Goal: Find specific page/section: Find specific page/section

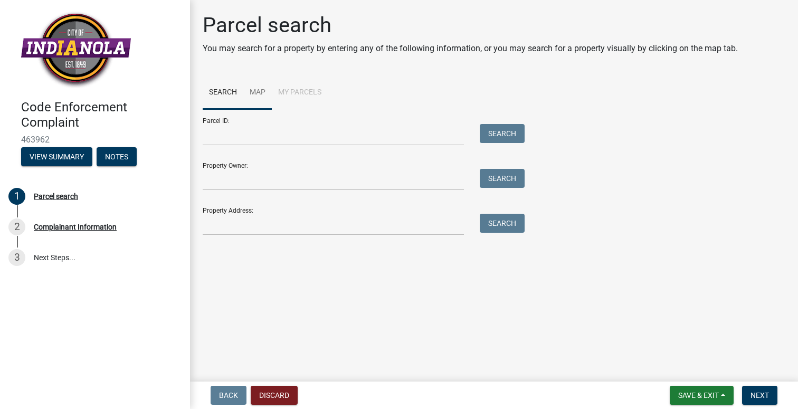
click at [261, 97] on link "Map" at bounding box center [257, 93] width 28 height 34
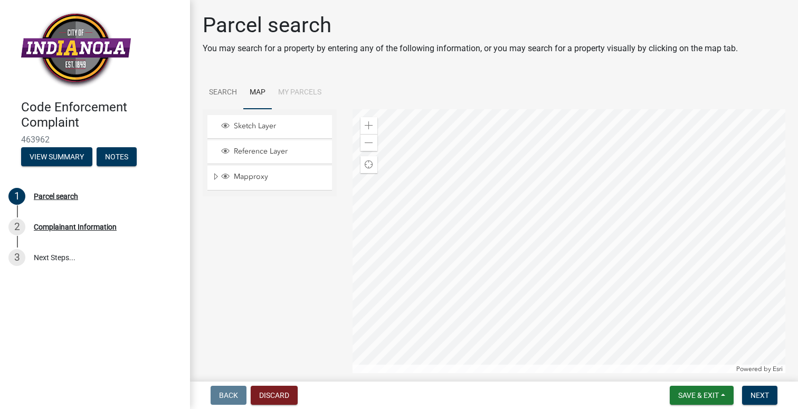
click at [298, 90] on li "My Parcels" at bounding box center [300, 93] width 56 height 34
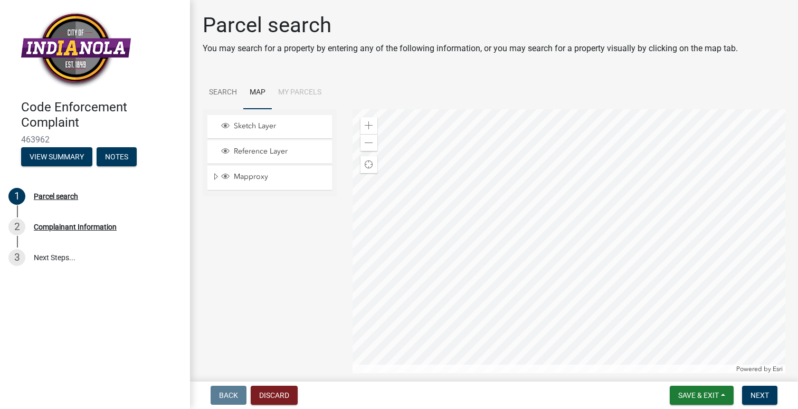
scroll to position [9, 0]
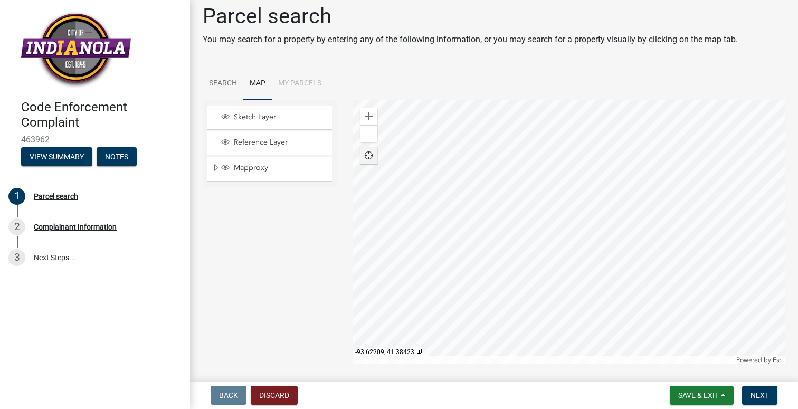
click at [371, 160] on div "Find my location" at bounding box center [368, 155] width 17 height 17
